Goal: Complete application form: Complete application form

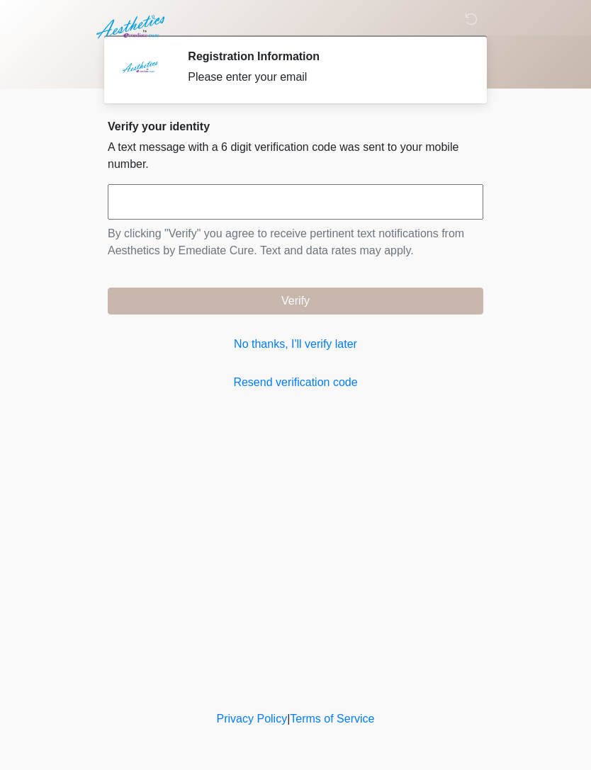
click at [333, 346] on link "No thanks, I'll verify later" at bounding box center [295, 344] width 375 height 17
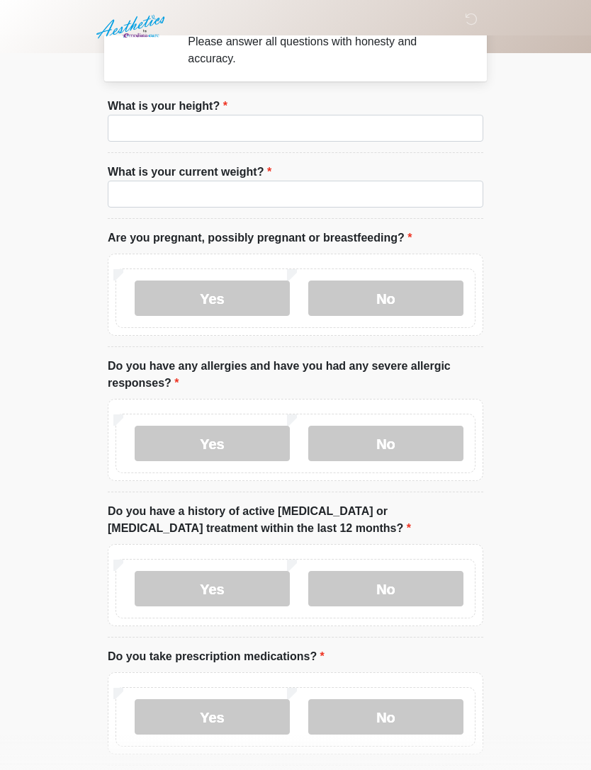
scroll to position [44, 0]
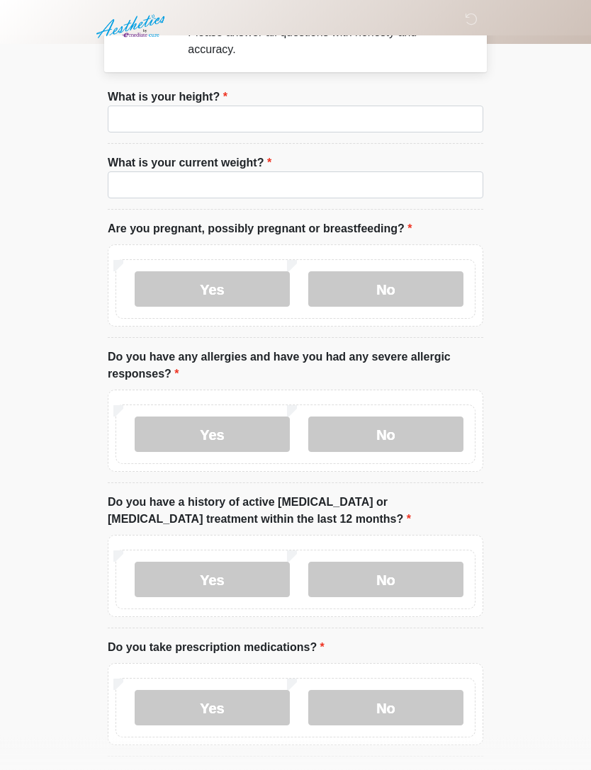
click at [392, 296] on label "No" at bounding box center [385, 289] width 155 height 35
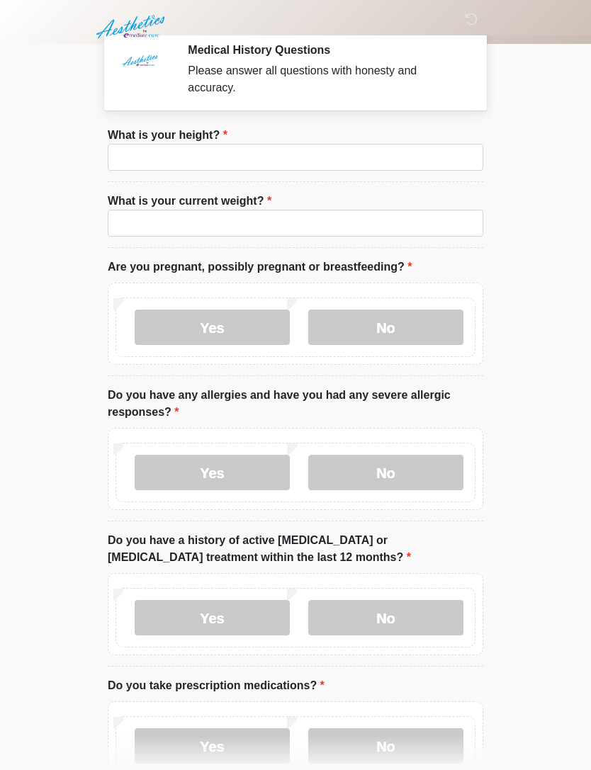
scroll to position [0, 0]
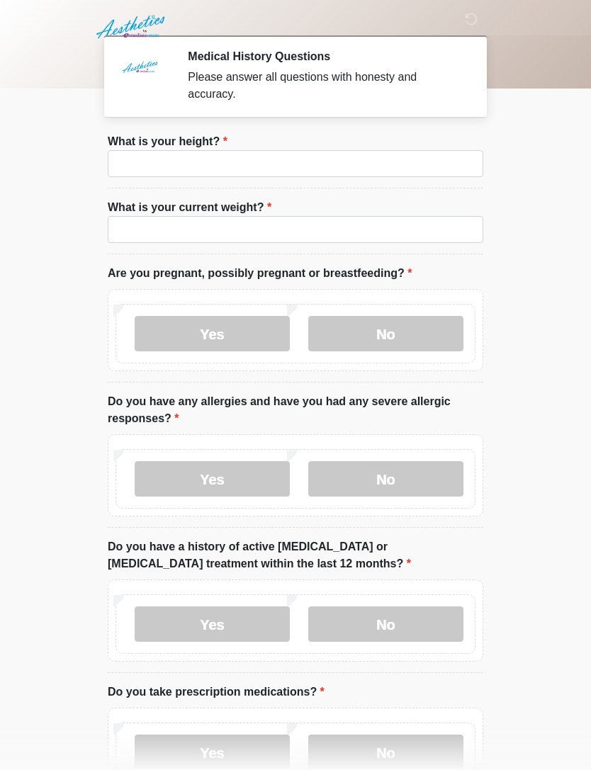
click at [382, 482] on label "No" at bounding box center [385, 478] width 155 height 35
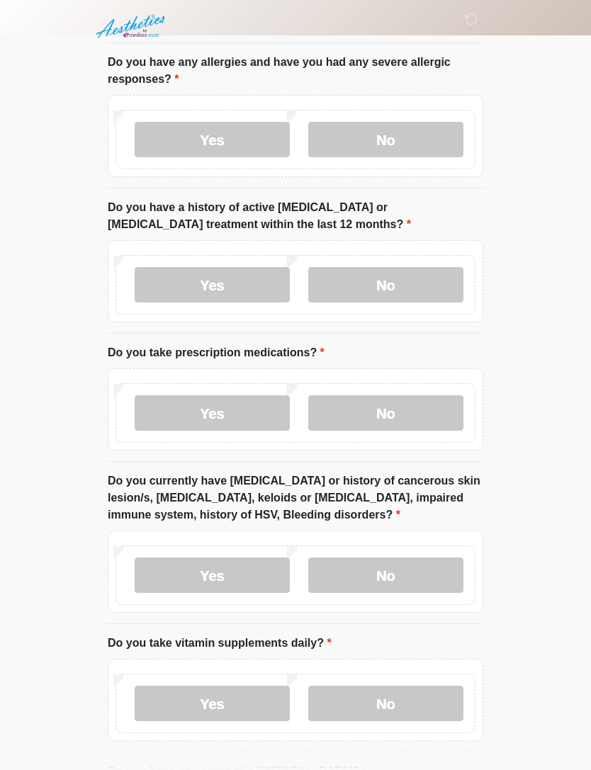
scroll to position [341, 0]
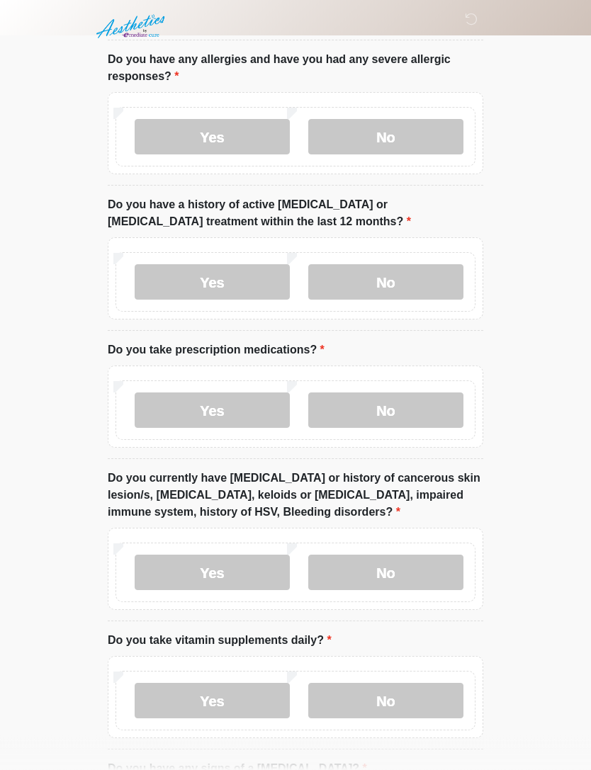
click at [377, 270] on label "No" at bounding box center [385, 282] width 155 height 35
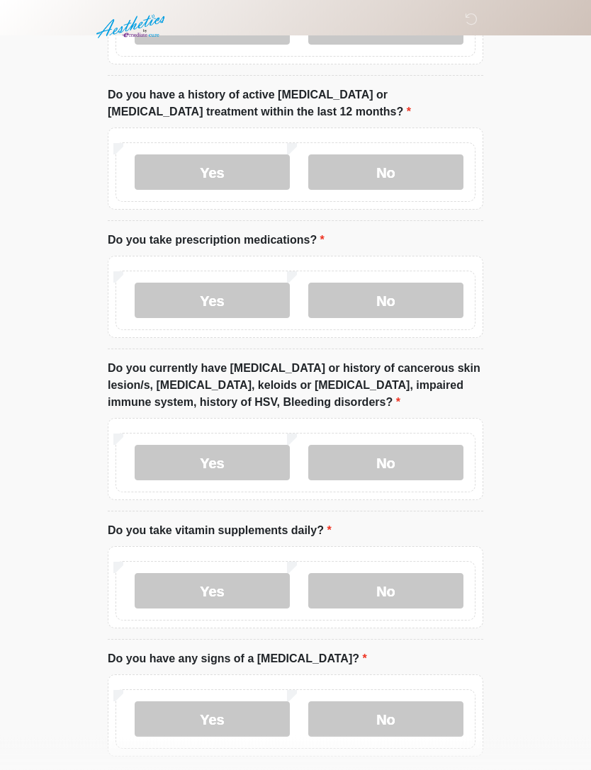
scroll to position [452, 0]
click at [226, 296] on label "Yes" at bounding box center [212, 300] width 155 height 35
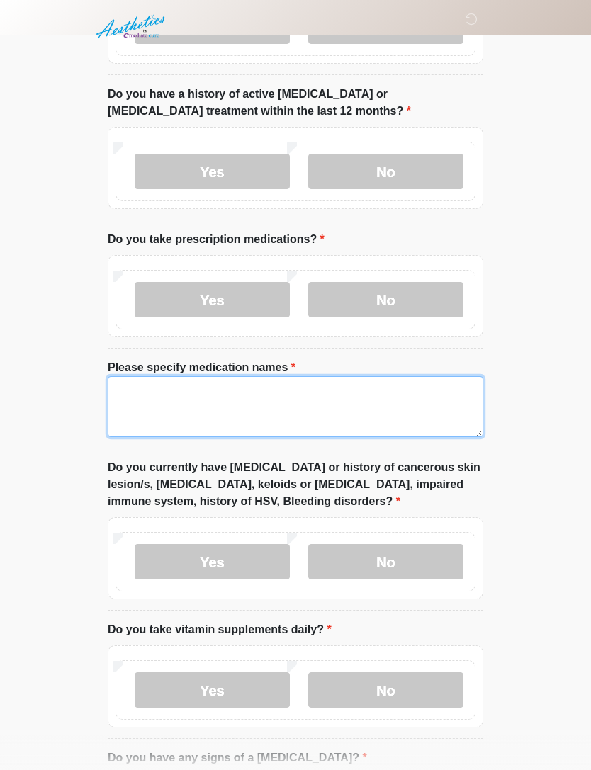
click at [332, 405] on textarea "Please specify medication names" at bounding box center [295, 406] width 375 height 61
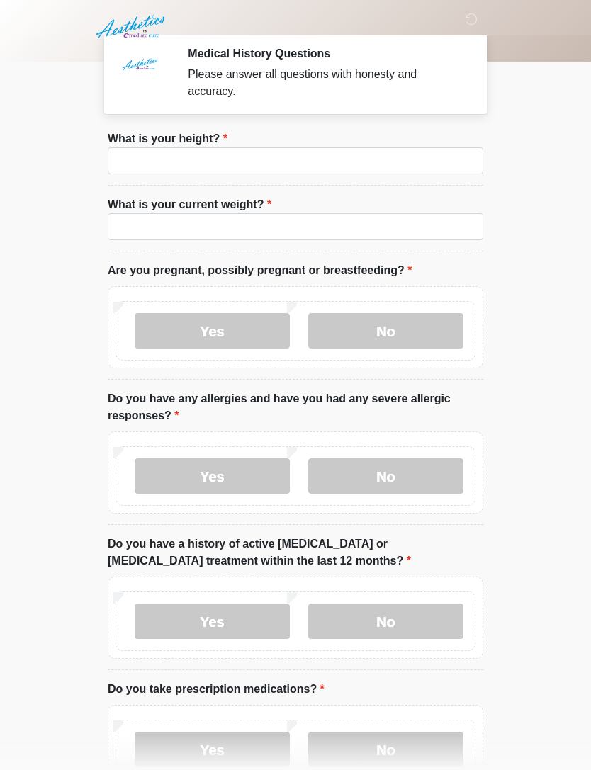
scroll to position [0, 0]
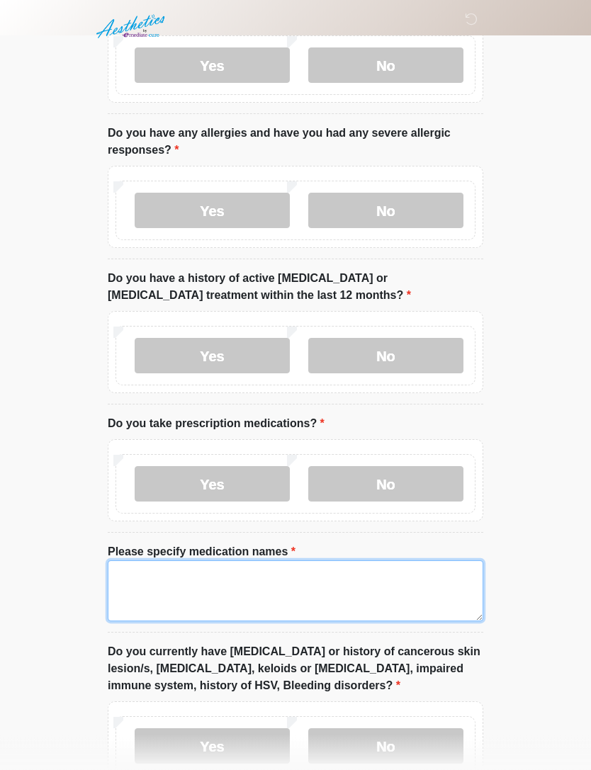
click at [360, 589] on textarea "Please specify medication names" at bounding box center [295, 591] width 375 height 61
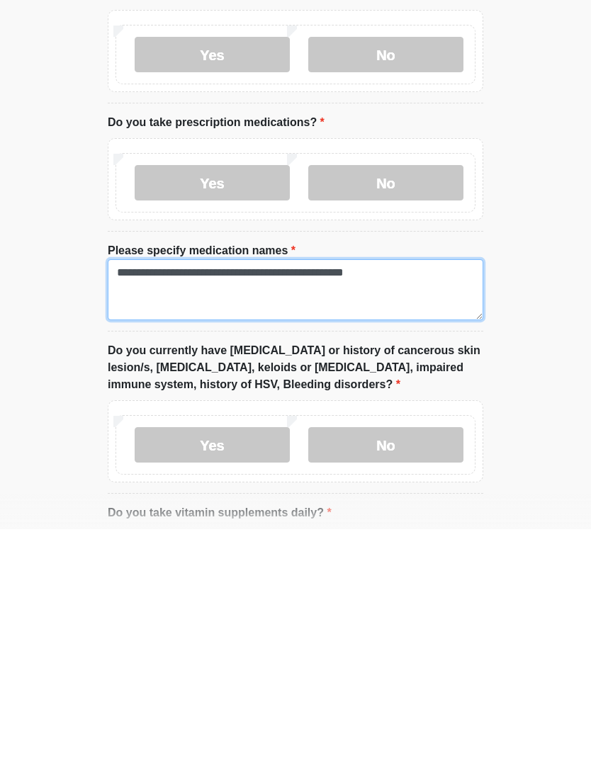
type textarea "**********"
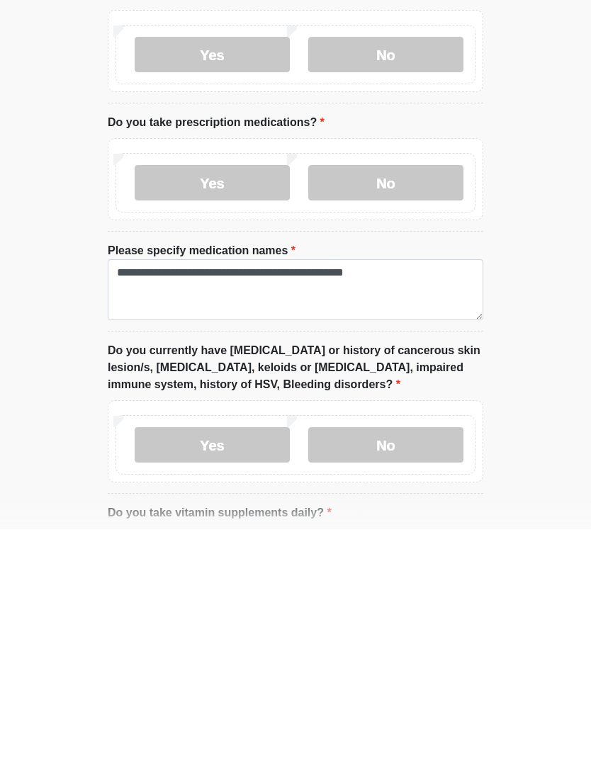
click at [552, 371] on html "‎ ‎ ‎ Medical History Questions Please answer all questions with honesty and ac…" at bounding box center [295, 56] width 591 height 770
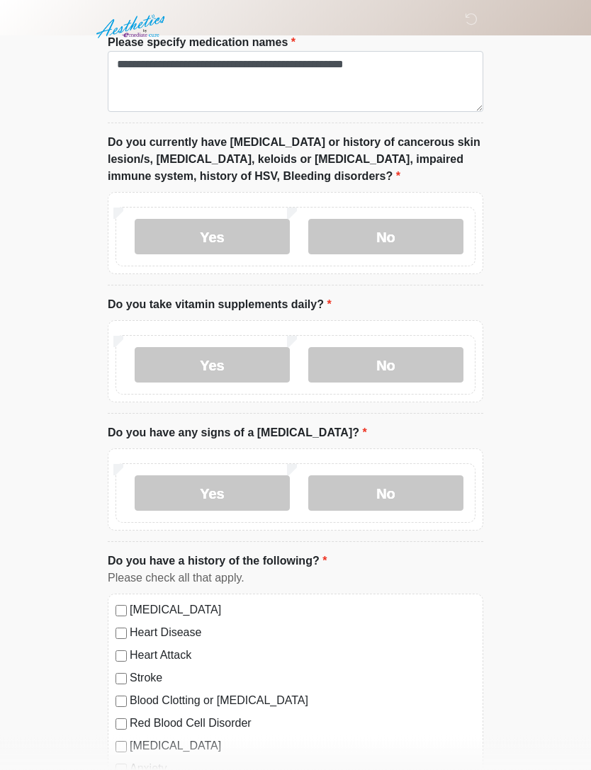
scroll to position [778, 0]
click at [406, 234] on label "No" at bounding box center [385, 236] width 155 height 35
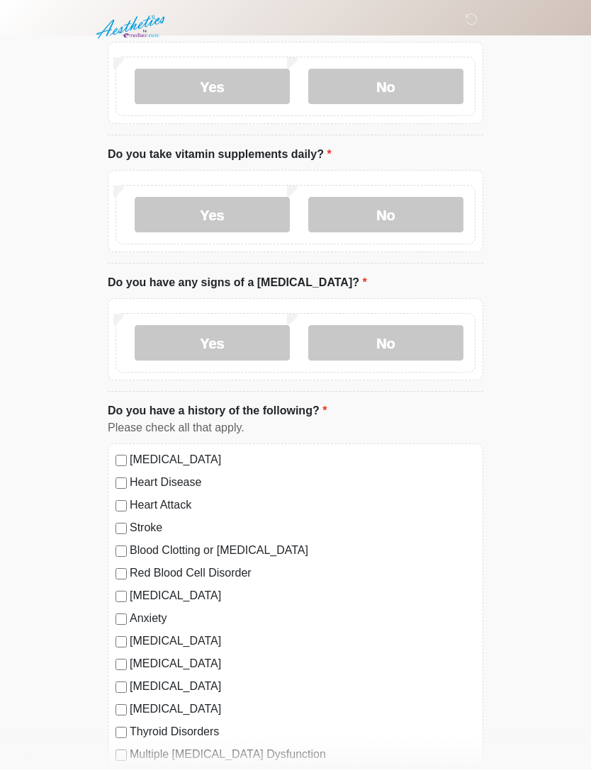
scroll to position [924, 0]
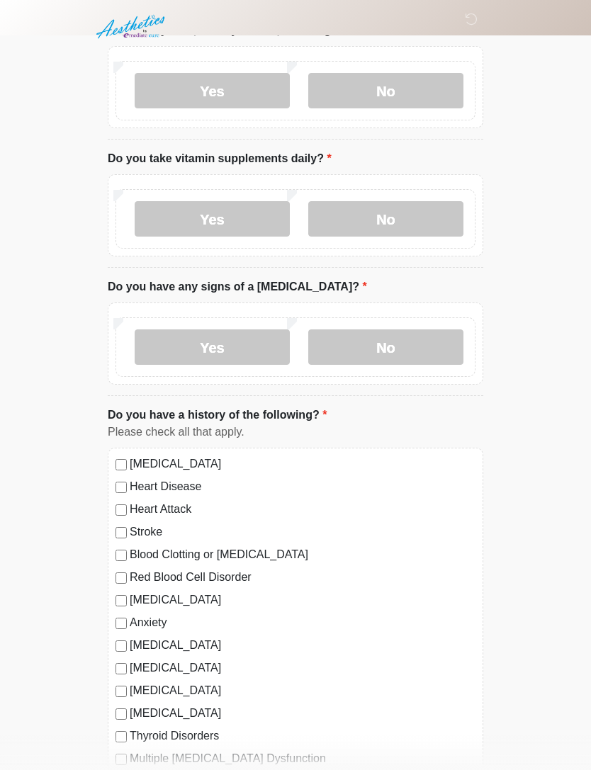
click at [383, 215] on label "No" at bounding box center [385, 218] width 155 height 35
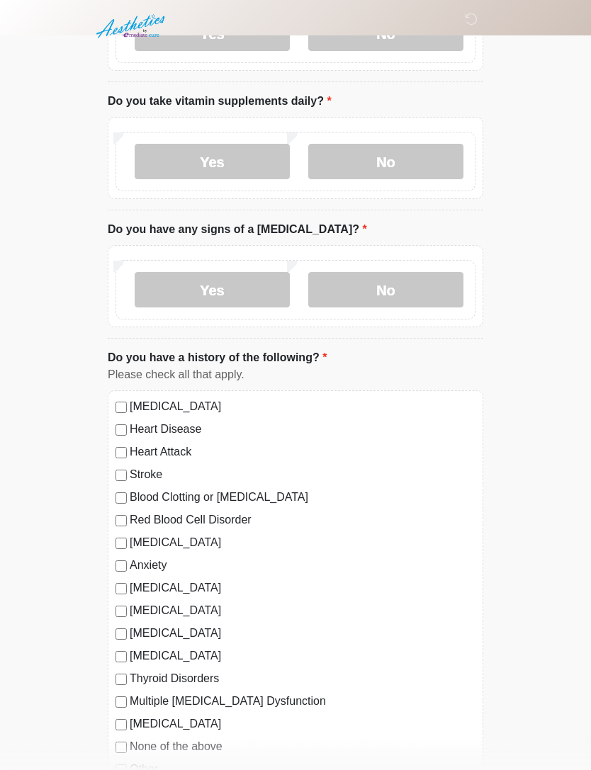
scroll to position [990, 0]
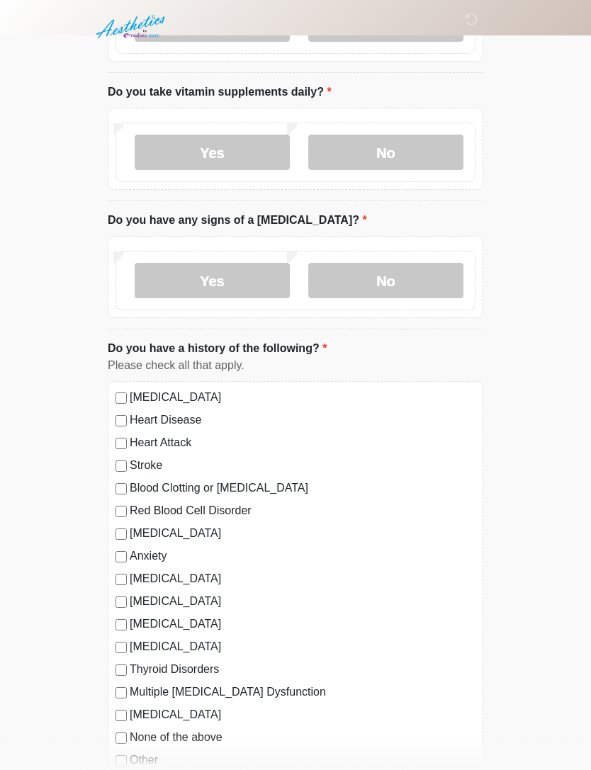
click at [356, 283] on label "No" at bounding box center [385, 280] width 155 height 35
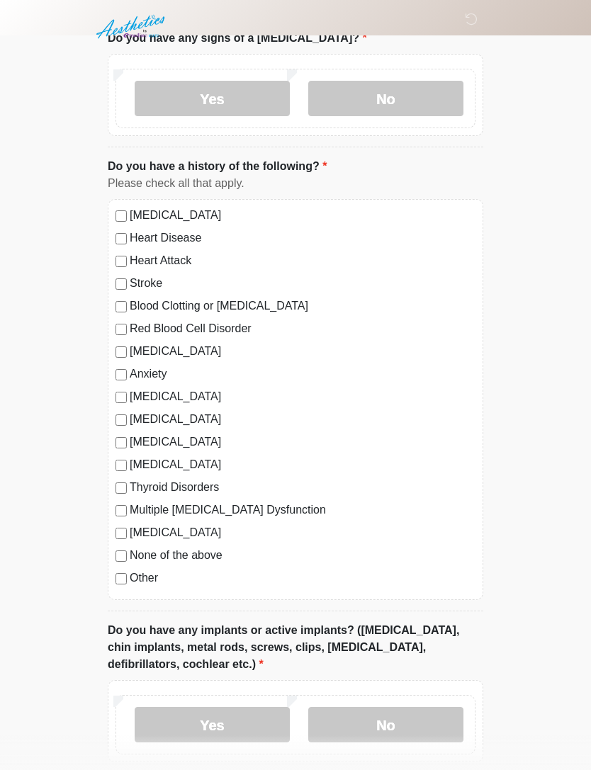
scroll to position [1196, 0]
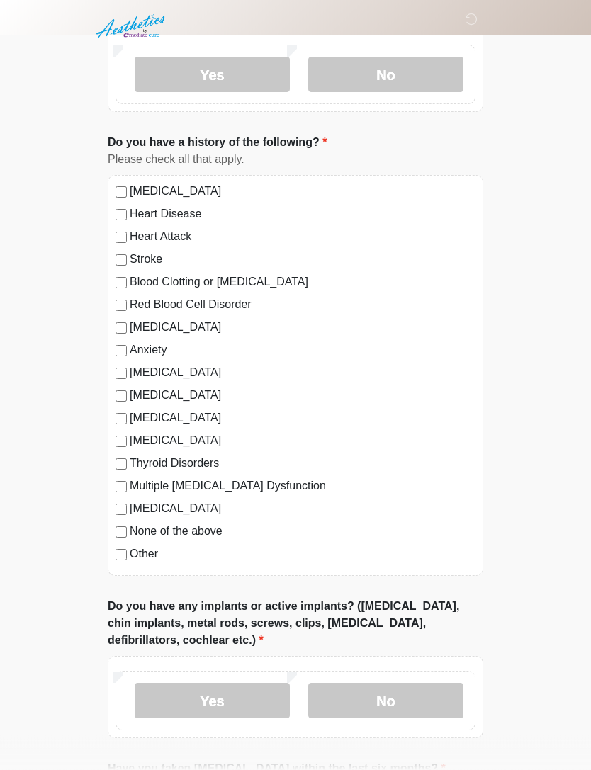
click at [206, 183] on label "[MEDICAL_DATA]" at bounding box center [303, 191] width 346 height 17
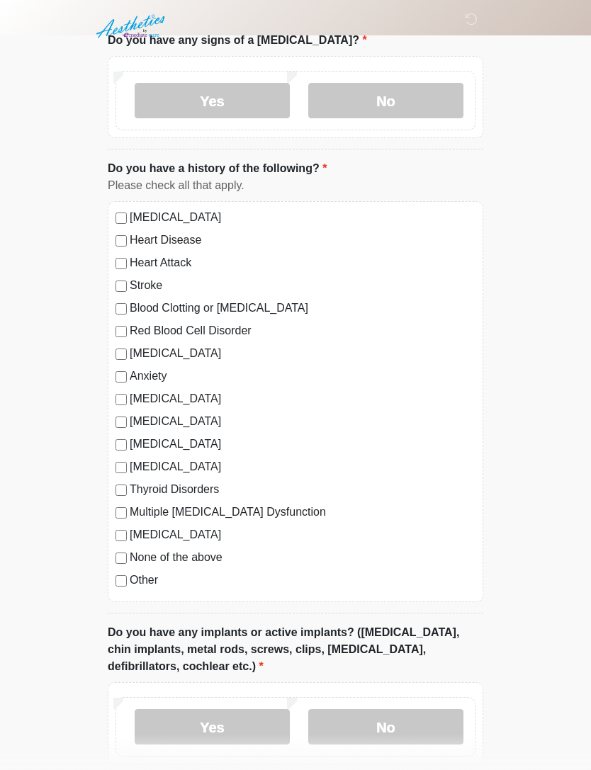
scroll to position [1165, 0]
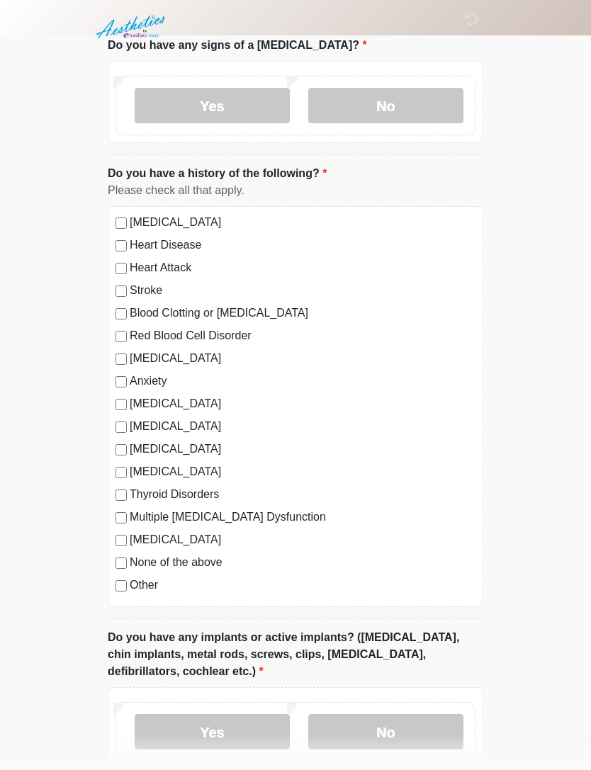
click at [226, 494] on label "Thyroid Disorders" at bounding box center [303, 494] width 346 height 17
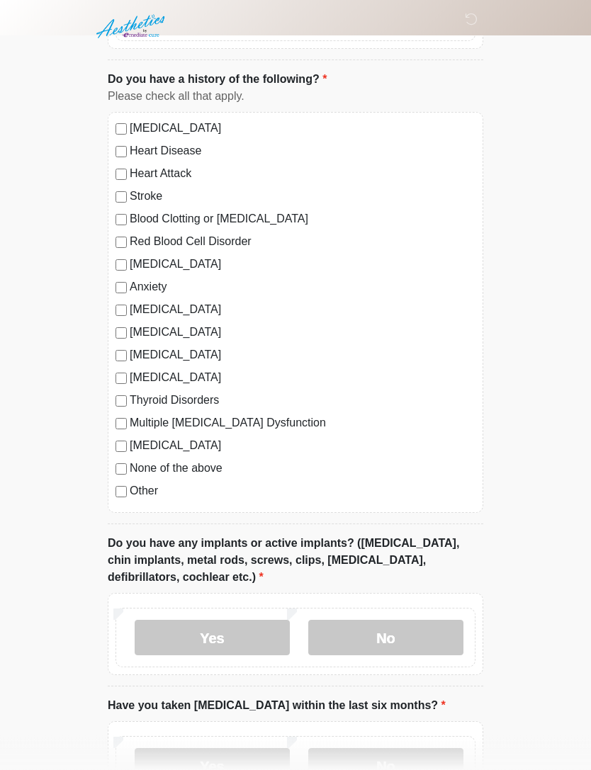
scroll to position [1262, 0]
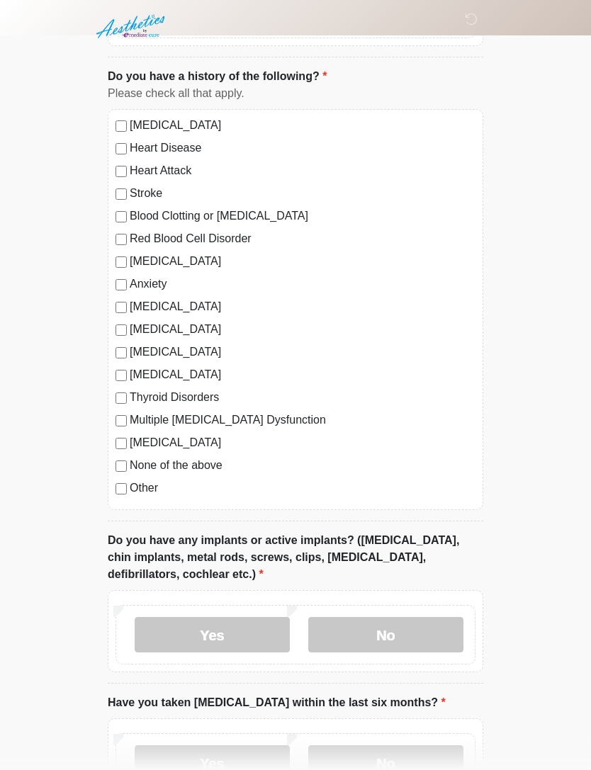
click at [145, 281] on label "Anxiety" at bounding box center [303, 284] width 346 height 17
click at [162, 259] on label "[MEDICAL_DATA]" at bounding box center [303, 262] width 346 height 17
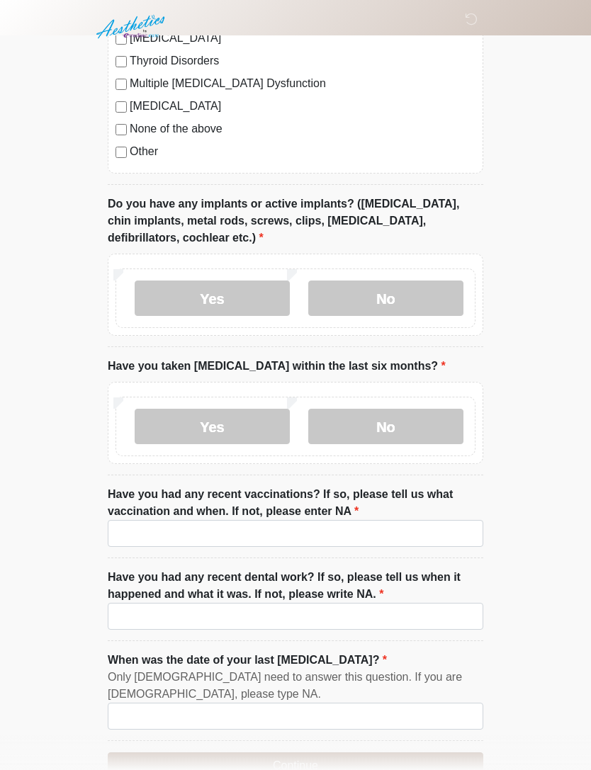
scroll to position [1634, 0]
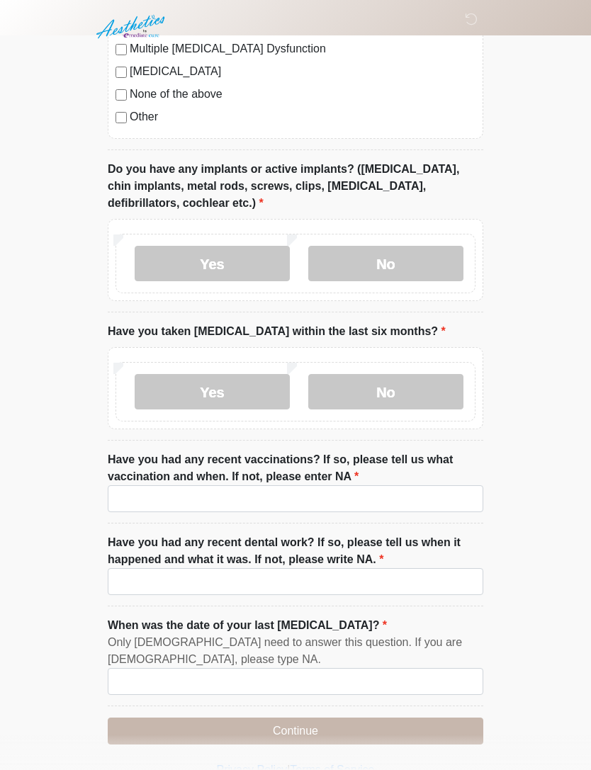
click at [193, 274] on label "Yes" at bounding box center [212, 263] width 155 height 35
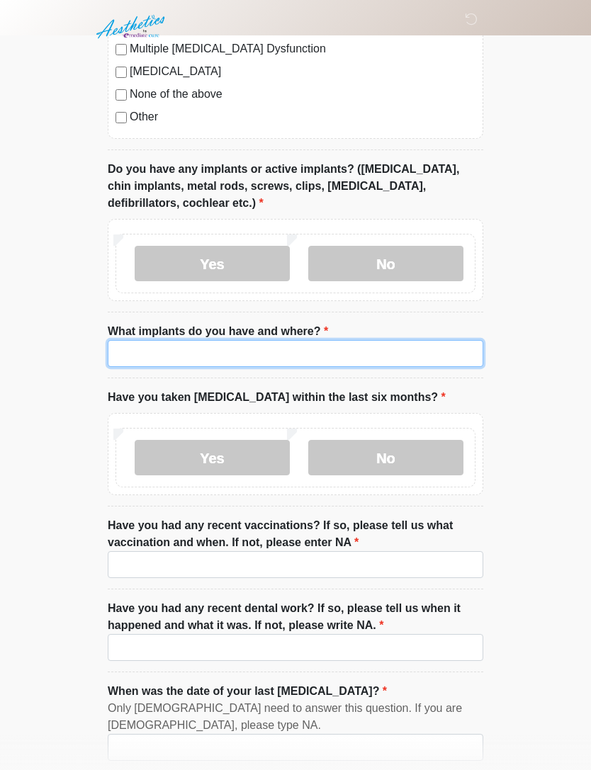
click at [259, 352] on input "What implants do you have and where?" at bounding box center [295, 353] width 375 height 27
type input "**********"
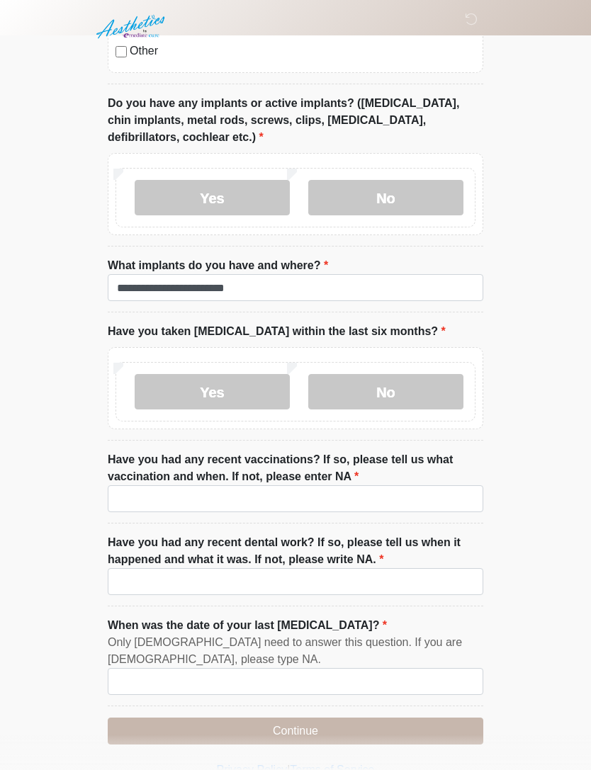
click at [397, 395] on label "No" at bounding box center [385, 391] width 155 height 35
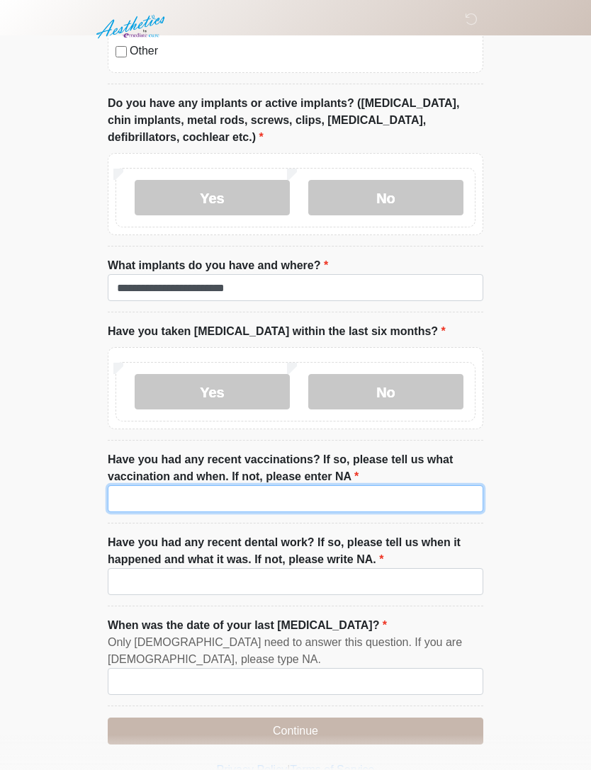
click at [424, 494] on input "Have you had any recent vaccinations? If so, please tell us what vaccination an…" at bounding box center [295, 498] width 375 height 27
type input "*********"
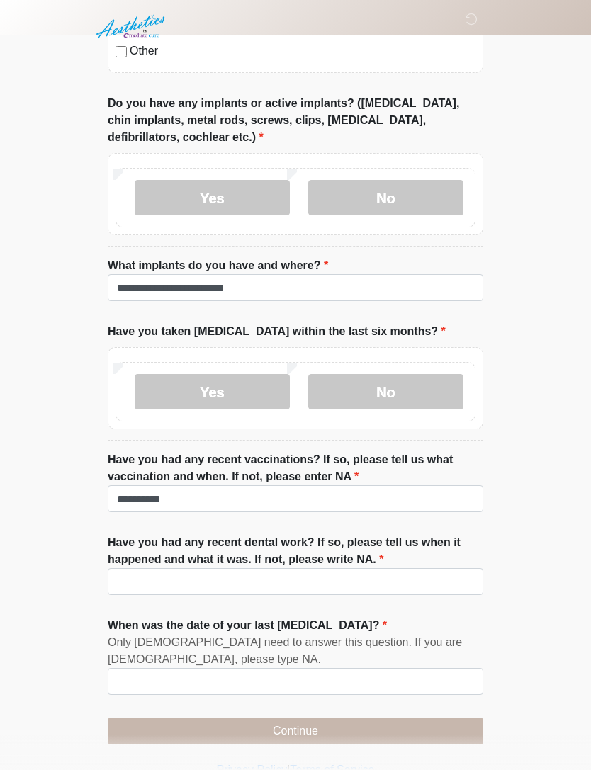
click at [439, 579] on input "Have you had any recent dental work? If so, please tell us when it happened and…" at bounding box center [295, 581] width 375 height 27
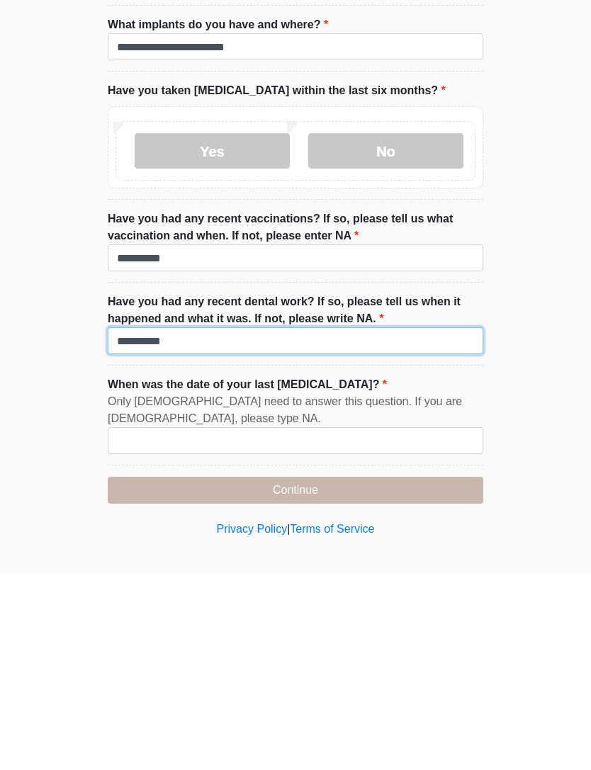
type input "*********"
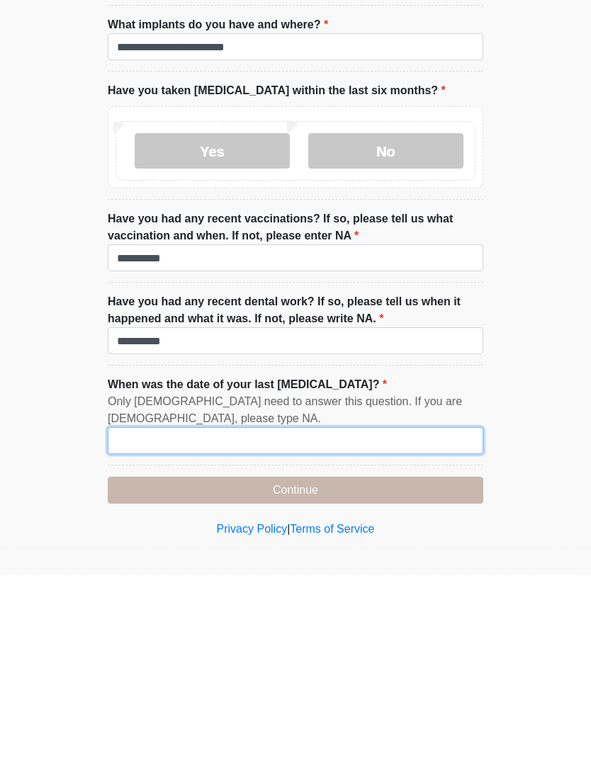
click at [311, 623] on input "When was the date of your last [MEDICAL_DATA]?" at bounding box center [295, 636] width 375 height 27
type input "*"
type input "**********"
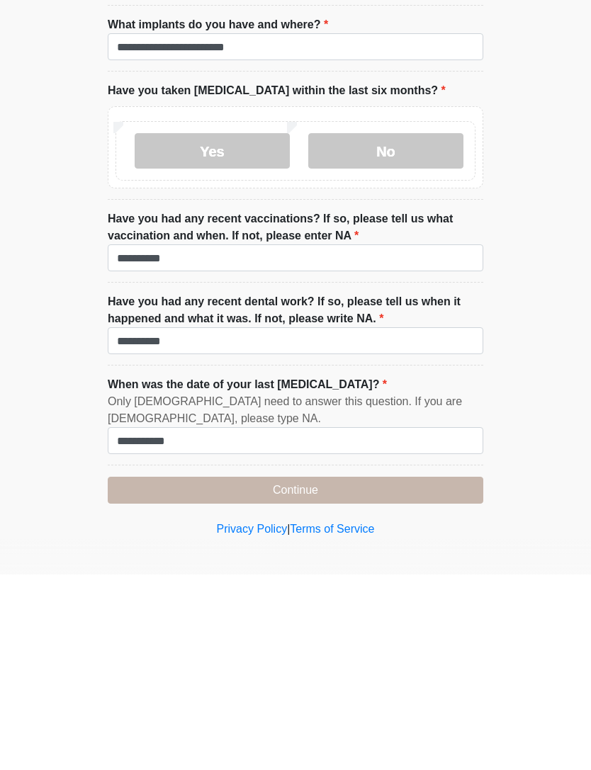
click at [423, 672] on button "Continue" at bounding box center [295, 685] width 375 height 27
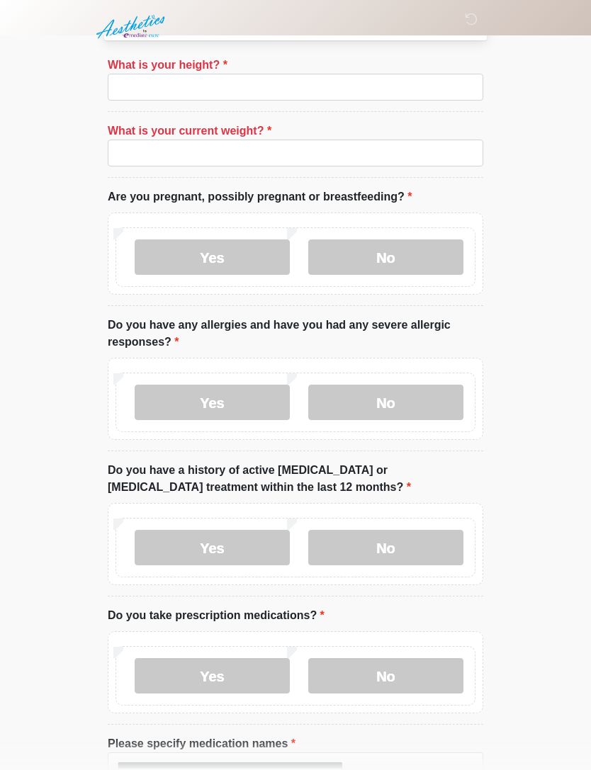
scroll to position [0, 0]
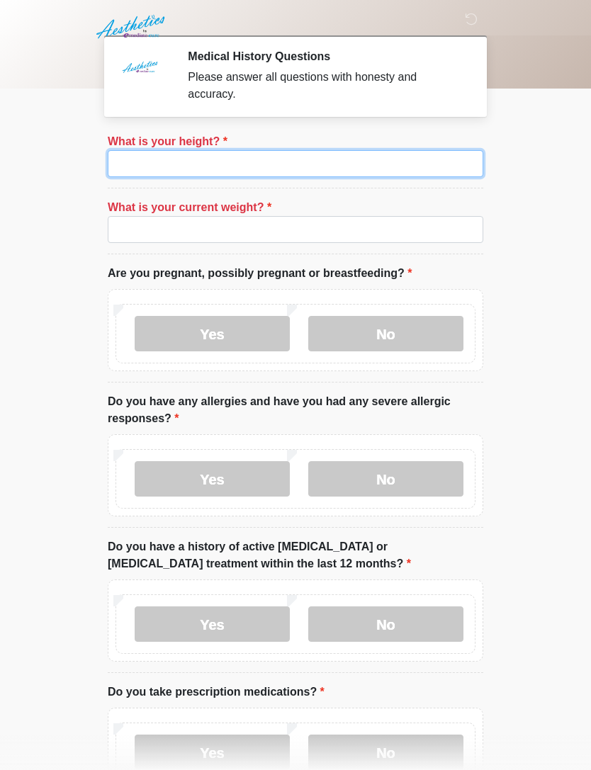
click at [264, 162] on input "What is your height?" at bounding box center [295, 163] width 375 height 27
type input "***"
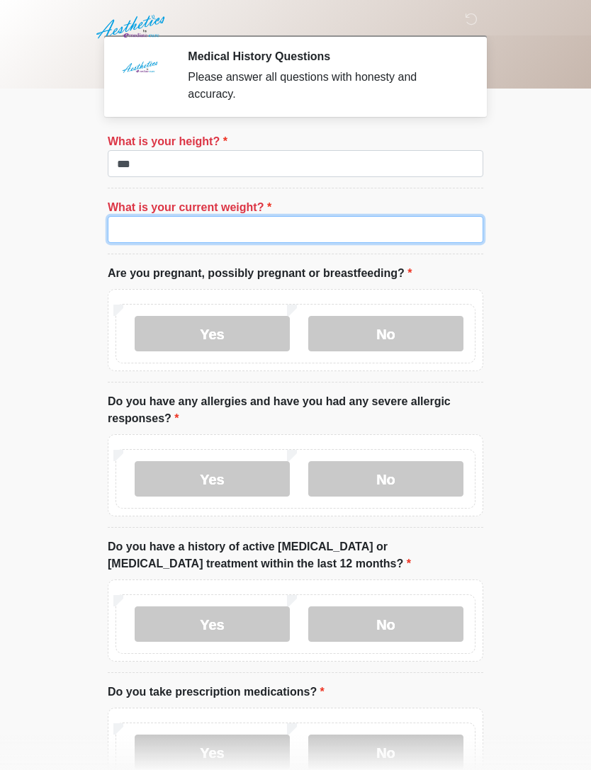
click at [208, 224] on input "What is your current weight?" at bounding box center [295, 229] width 375 height 27
type input "***"
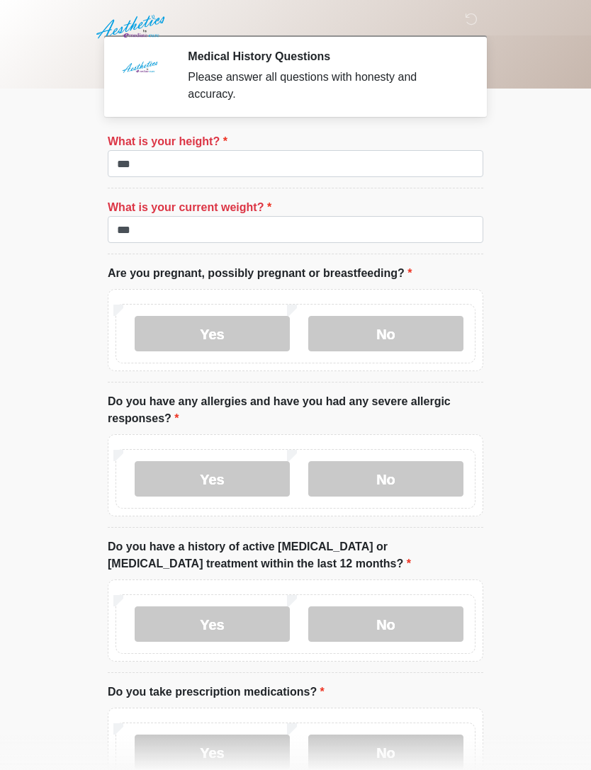
click at [560, 409] on body "‎ ‎ ‎ Medical History Questions Please answer all questions with honesty and ac…" at bounding box center [295, 385] width 591 height 770
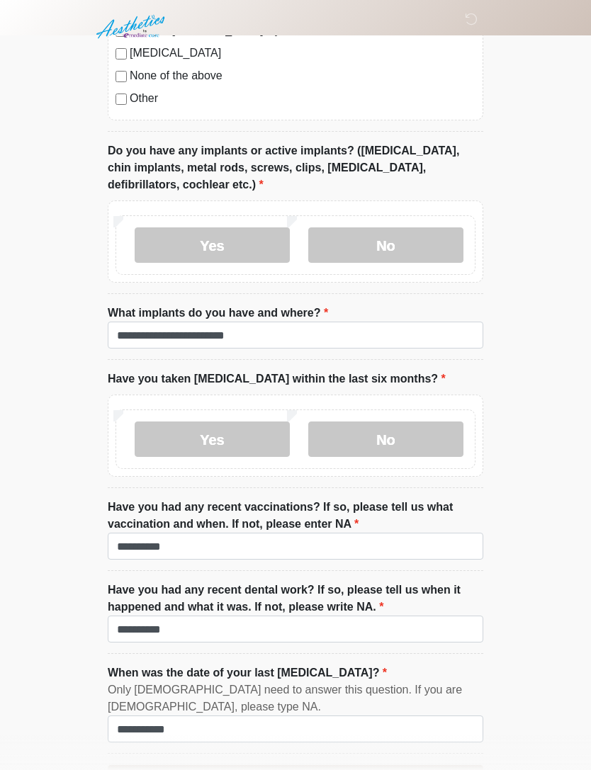
scroll to position [1700, 0]
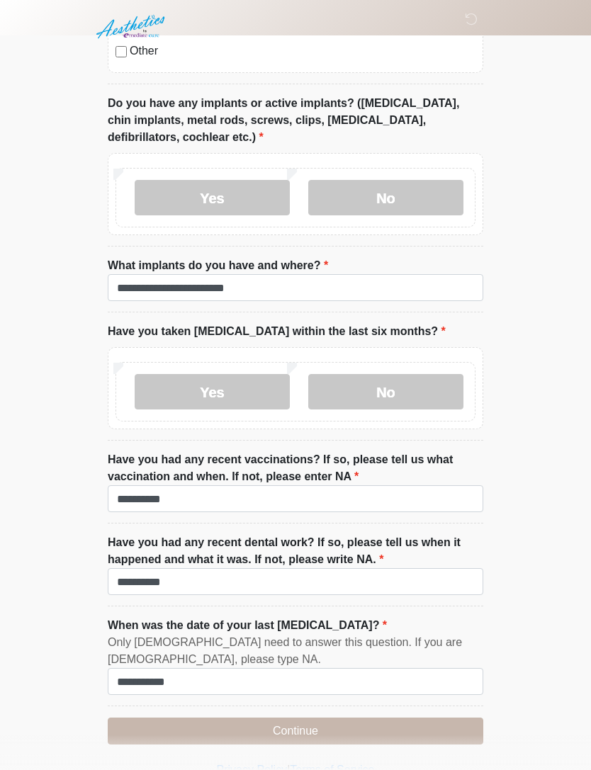
click at [375, 731] on button "Continue" at bounding box center [295, 731] width 375 height 27
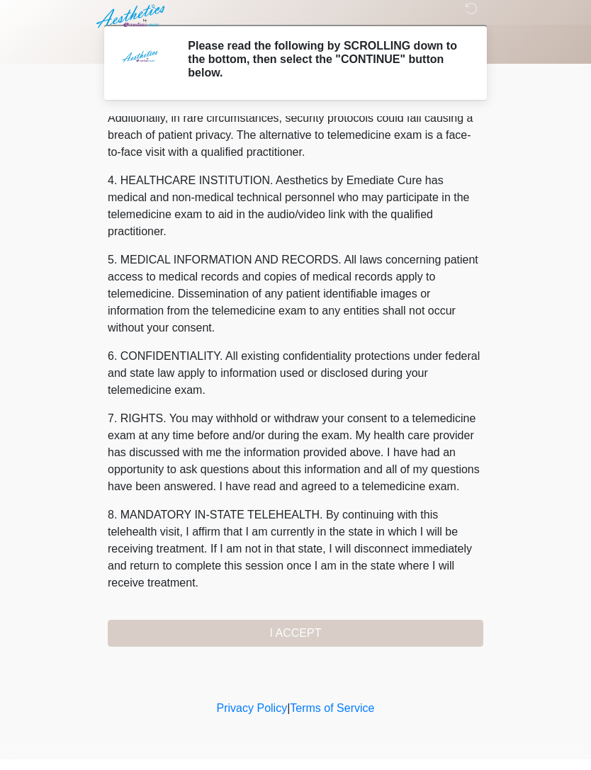
scroll to position [352, 0]
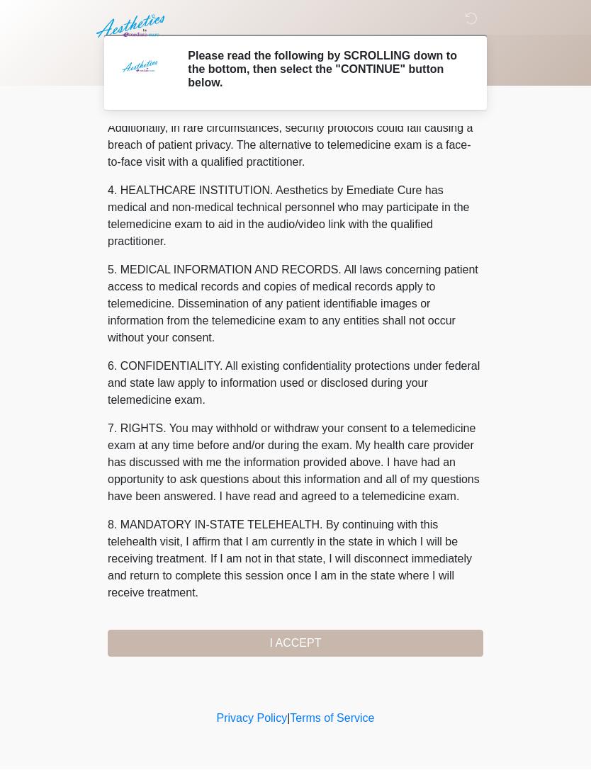
click at [358, 646] on button "I ACCEPT" at bounding box center [295, 644] width 375 height 27
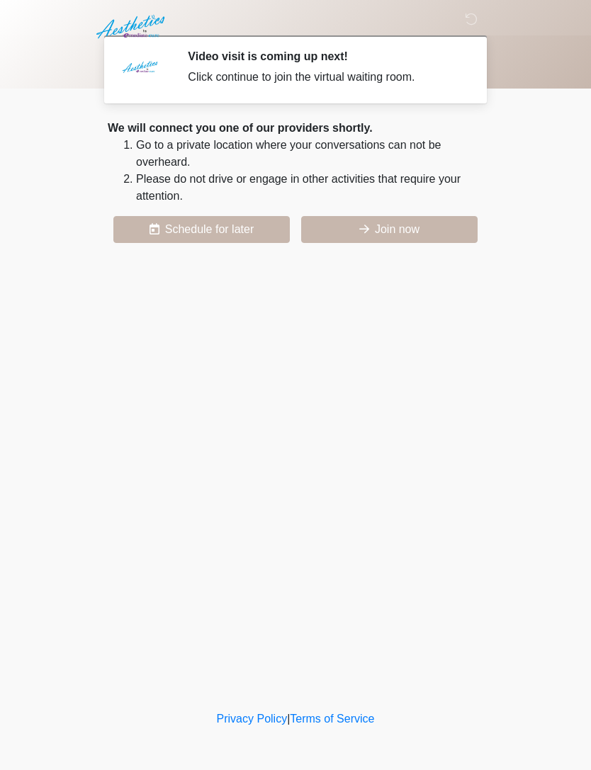
click at [387, 223] on button "Join now" at bounding box center [389, 229] width 176 height 27
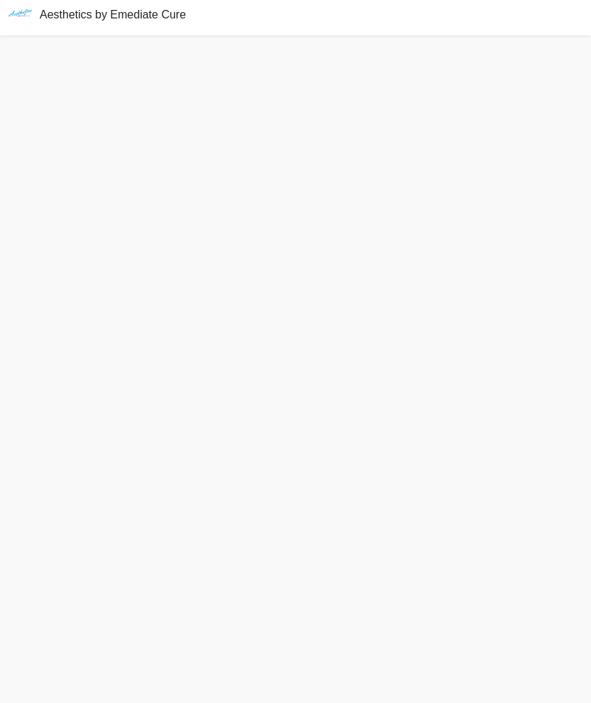
scroll to position [50, 0]
